Goal: Navigation & Orientation: Find specific page/section

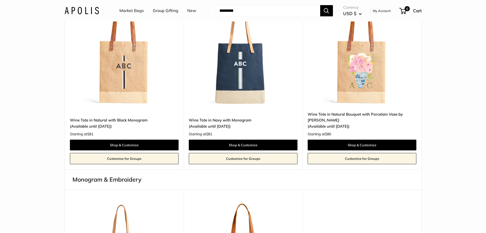
scroll to position [51, 0]
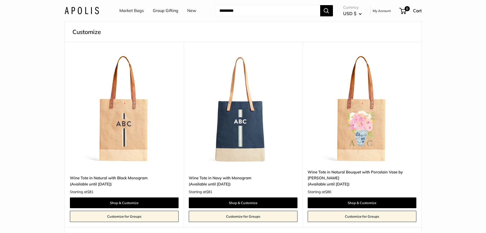
click at [130, 10] on link "Market Bags" at bounding box center [131, 11] width 25 height 8
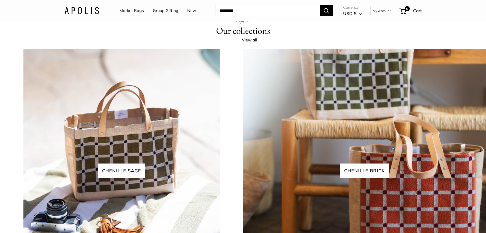
scroll to position [1049, 0]
